Goal: Information Seeking & Learning: Find specific fact

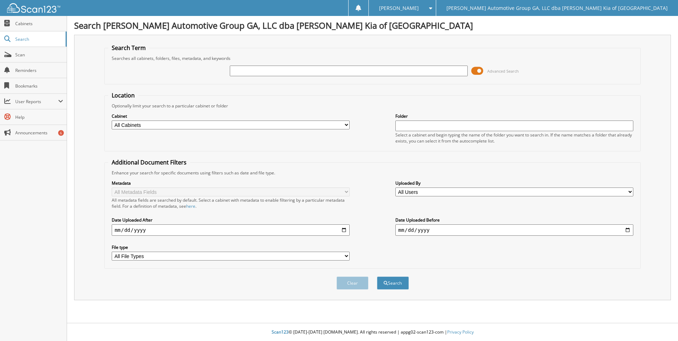
click at [306, 73] on input "text" at bounding box center [349, 71] width 238 height 11
type input "26903"
click at [377, 276] on button "Search" at bounding box center [393, 282] width 32 height 13
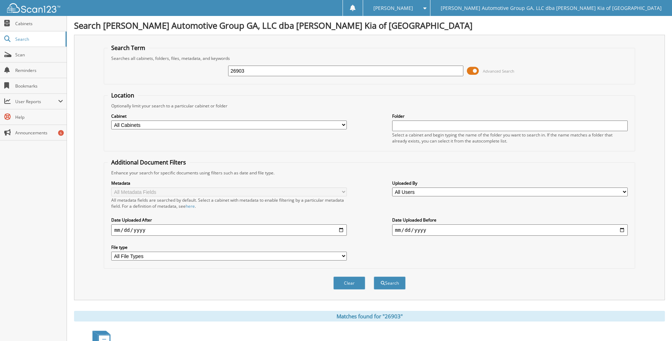
click at [318, 74] on input "26903" at bounding box center [346, 71] width 236 height 11
click at [317, 73] on input "26903" at bounding box center [346, 71] width 236 height 11
paste input "27050"
paste input "text"
type input "27050"
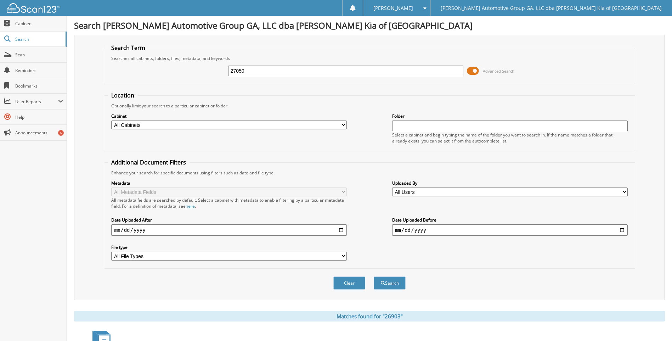
click at [374, 276] on button "Search" at bounding box center [390, 282] width 32 height 13
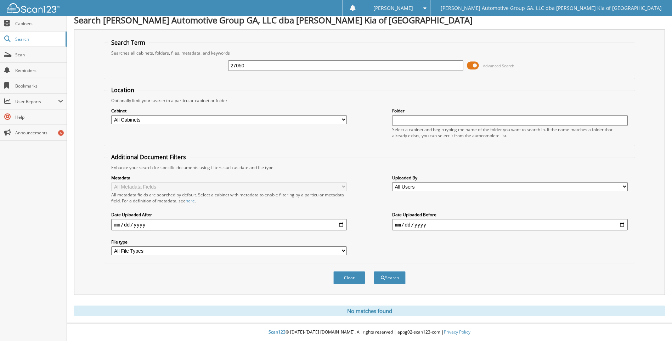
click at [289, 71] on div "27050" at bounding box center [346, 66] width 236 height 12
click at [289, 65] on input "27050" at bounding box center [346, 65] width 236 height 11
paste input "144"
click at [304, 64] on input "27144" at bounding box center [346, 65] width 236 height 11
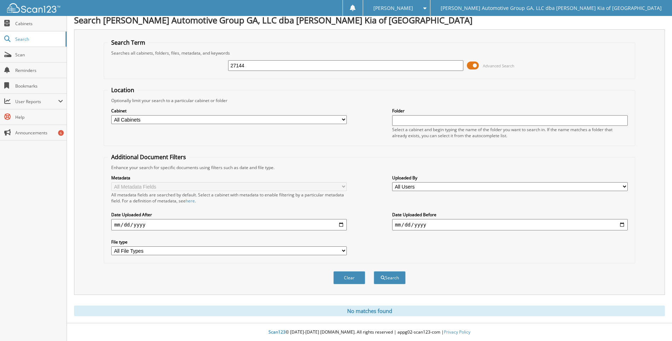
click at [304, 64] on input "27144" at bounding box center [346, 65] width 236 height 11
paste input "245"
type input "27245"
click at [374, 271] on button "Search" at bounding box center [390, 277] width 32 height 13
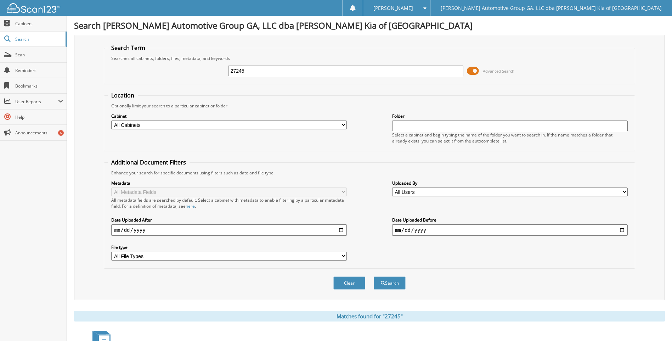
click at [307, 75] on input "27245" at bounding box center [346, 71] width 236 height 11
click at [307, 74] on input "27245" at bounding box center [346, 71] width 236 height 11
paste input "27281"
paste input "text"
type input "27281"
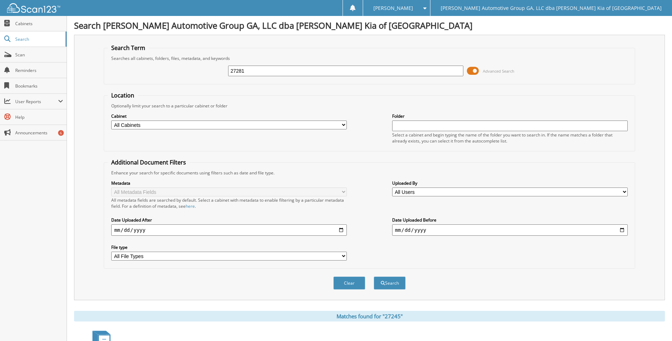
click at [374, 276] on button "Search" at bounding box center [390, 282] width 32 height 13
click at [247, 71] on input "27281" at bounding box center [346, 71] width 236 height 11
paste input "9"
type input "27289"
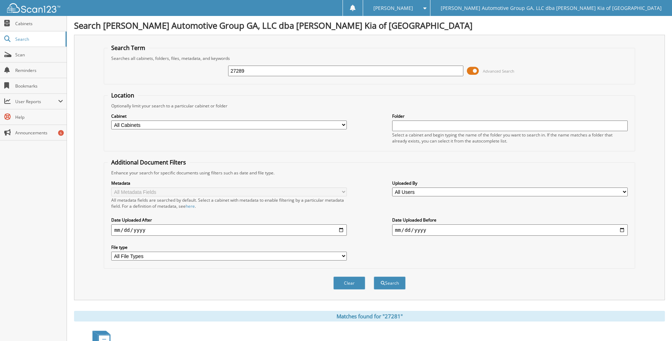
click at [374, 276] on button "Search" at bounding box center [390, 282] width 32 height 13
click at [243, 74] on input "27289" at bounding box center [346, 71] width 236 height 11
paste input "90"
type input "27290"
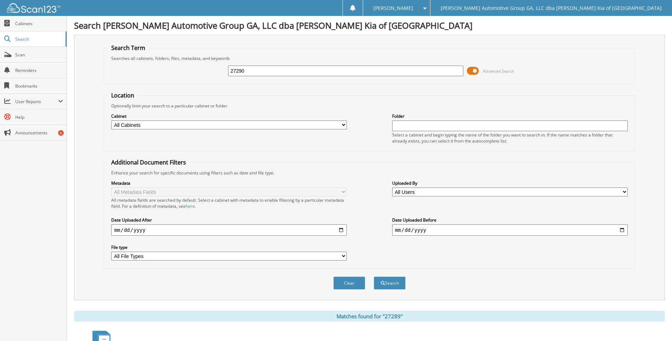
click at [374, 276] on button "Search" at bounding box center [390, 282] width 32 height 13
